Goal: Check status

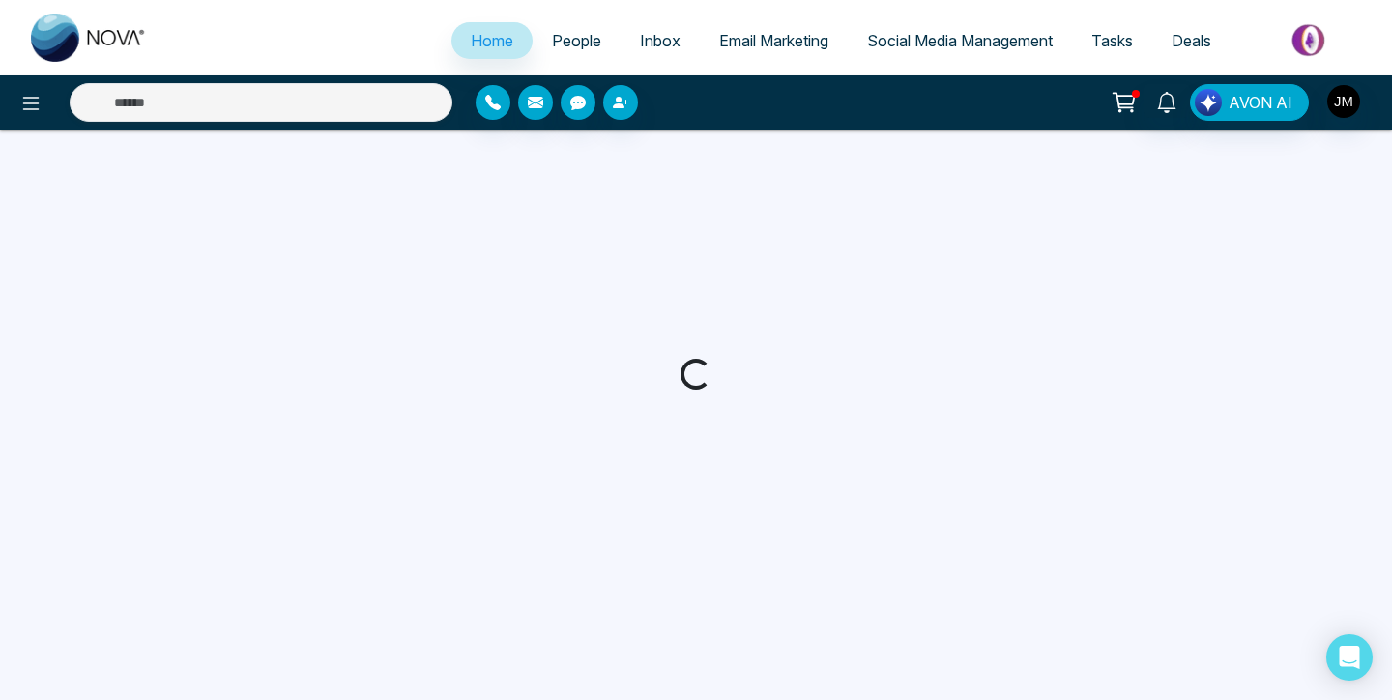
select select "*"
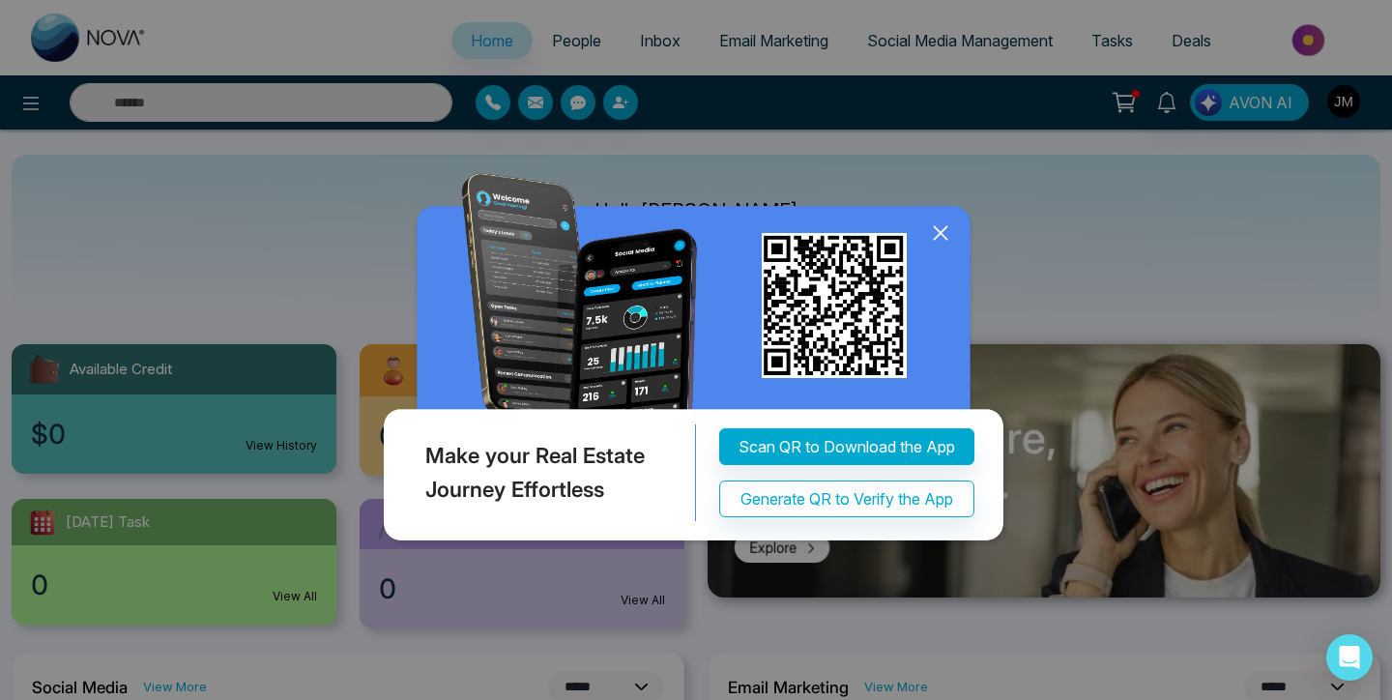
click at [946, 230] on icon at bounding box center [940, 232] width 29 height 29
